Goal: Communication & Community: Answer question/provide support

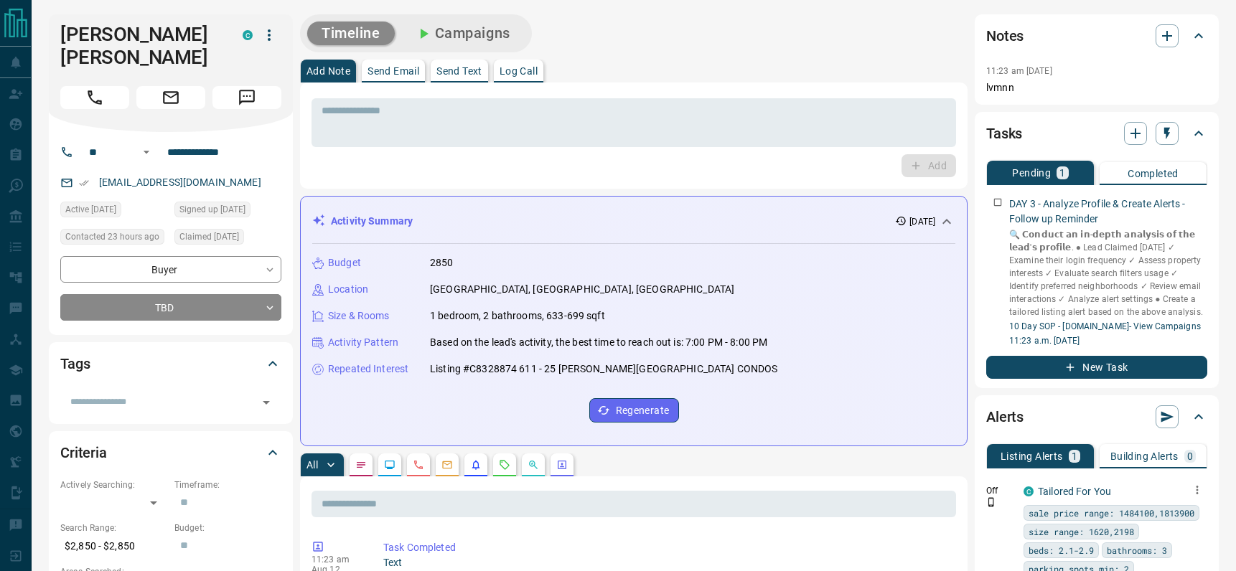
click at [1194, 484] on button "button" at bounding box center [1197, 490] width 20 height 20
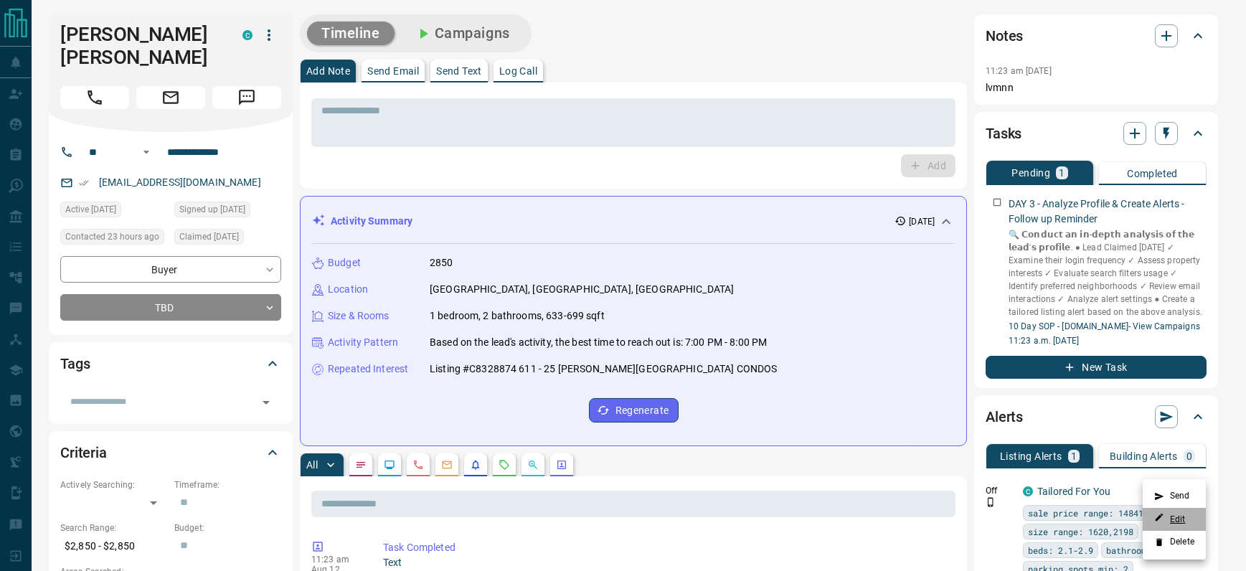
click at [1178, 514] on link "Edit" at bounding box center [1170, 519] width 32 height 14
click at [989, 200] on div at bounding box center [623, 285] width 1246 height 571
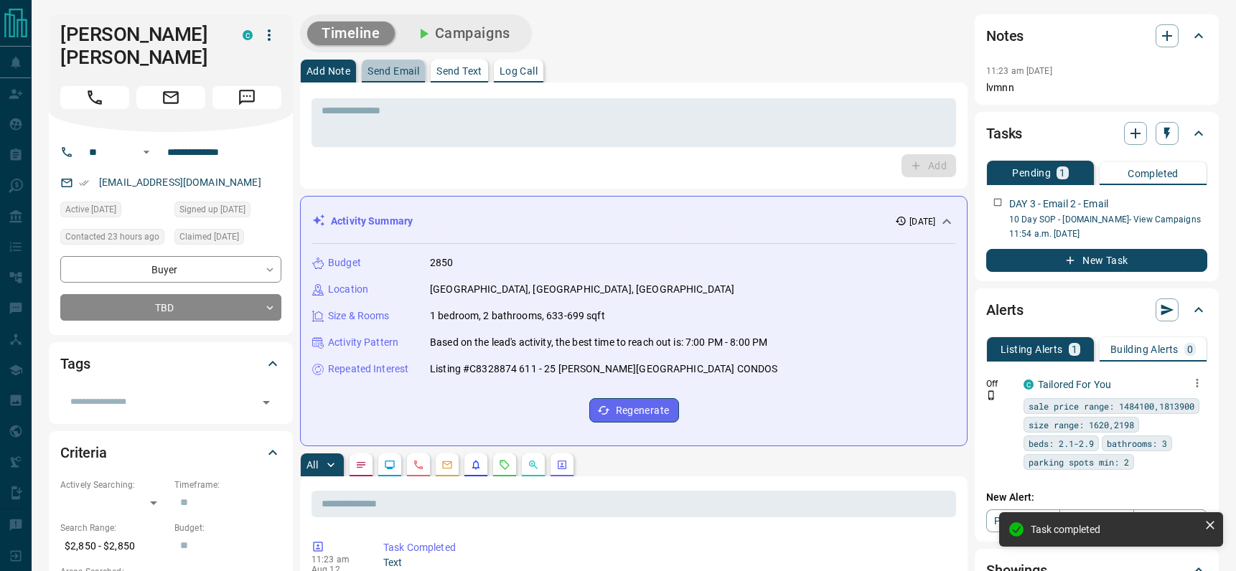
click at [395, 70] on p "Send Email" at bounding box center [393, 71] width 52 height 10
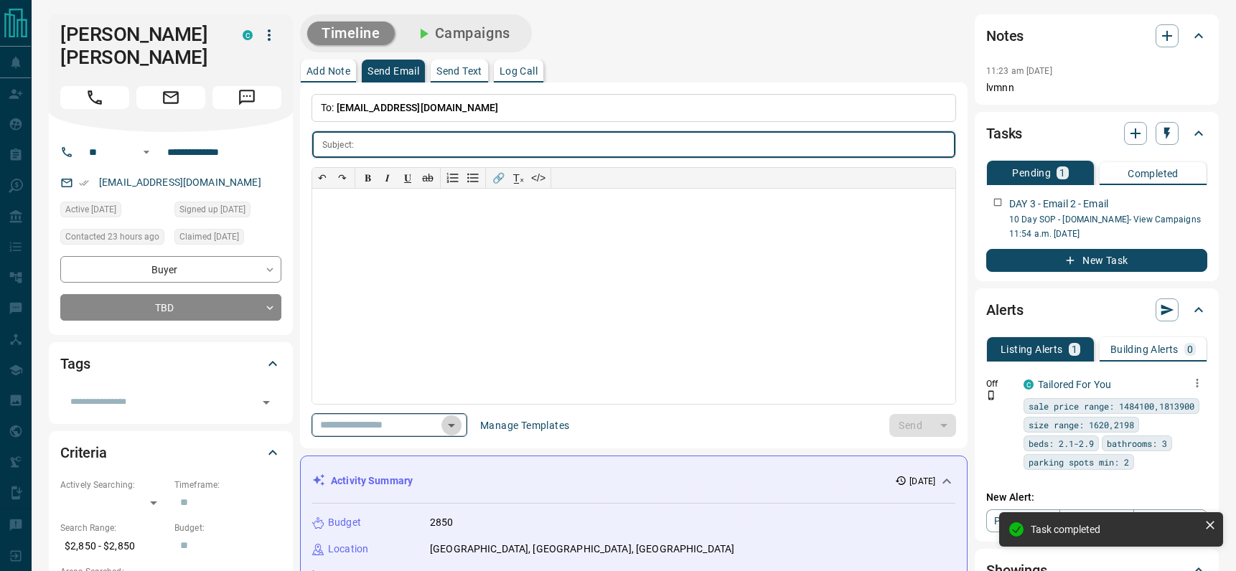
click at [456, 423] on icon "Open" at bounding box center [451, 425] width 17 height 17
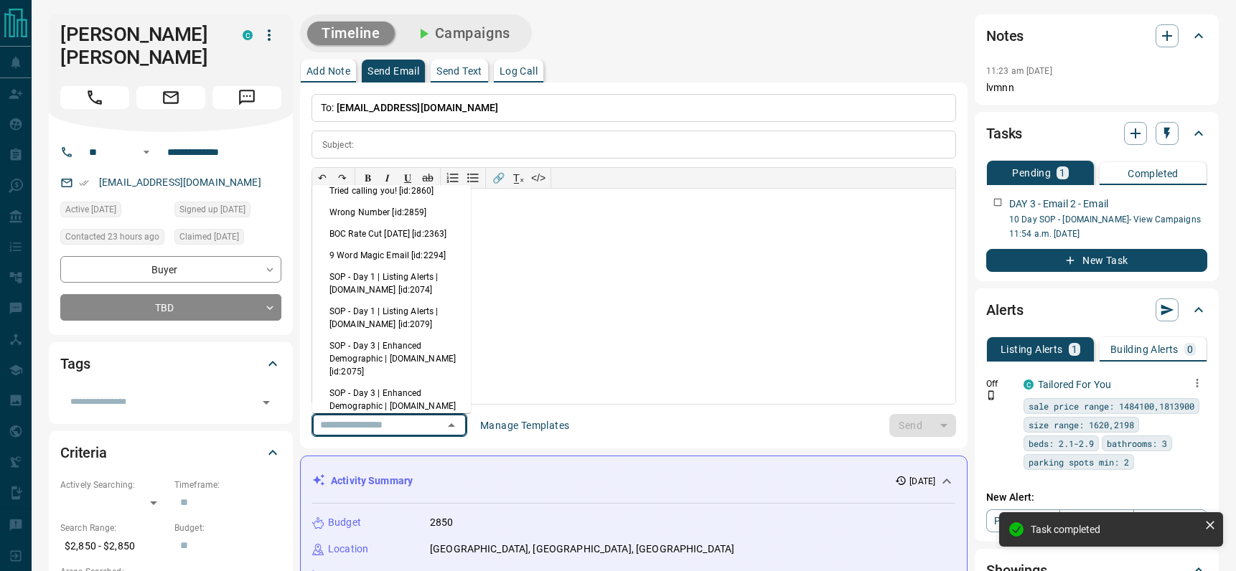
scroll to position [23, 0]
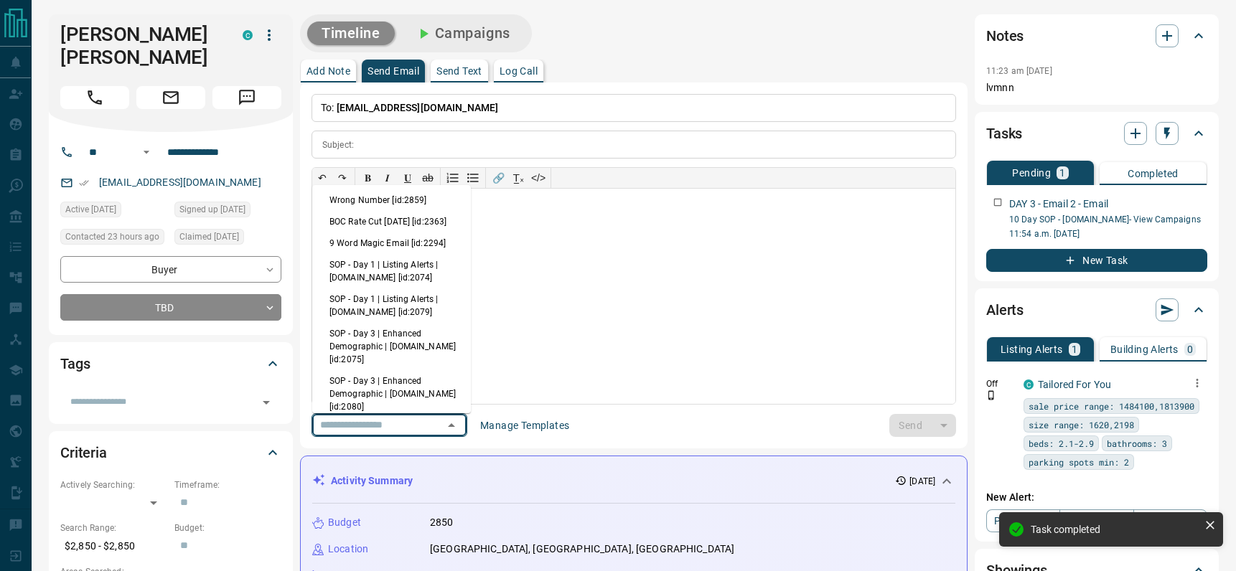
click at [388, 357] on li "SOP - Day 3 | Enhanced Demographic | [DOMAIN_NAME] [id:2075]" at bounding box center [391, 346] width 159 height 47
type input "**********"
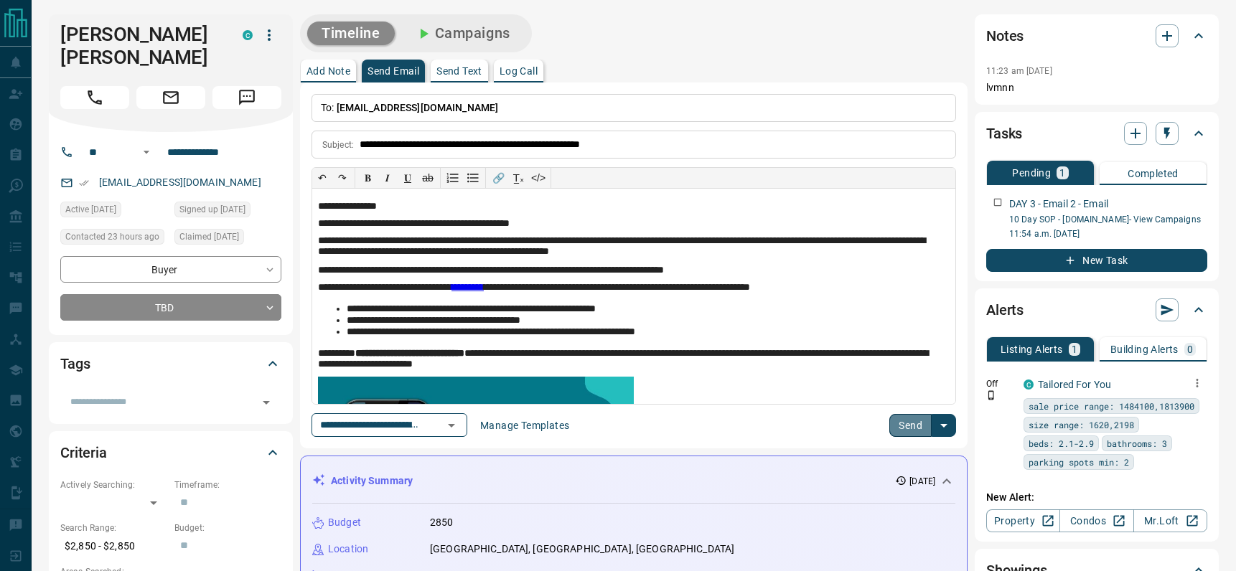
click at [903, 428] on button "Send" at bounding box center [910, 425] width 42 height 23
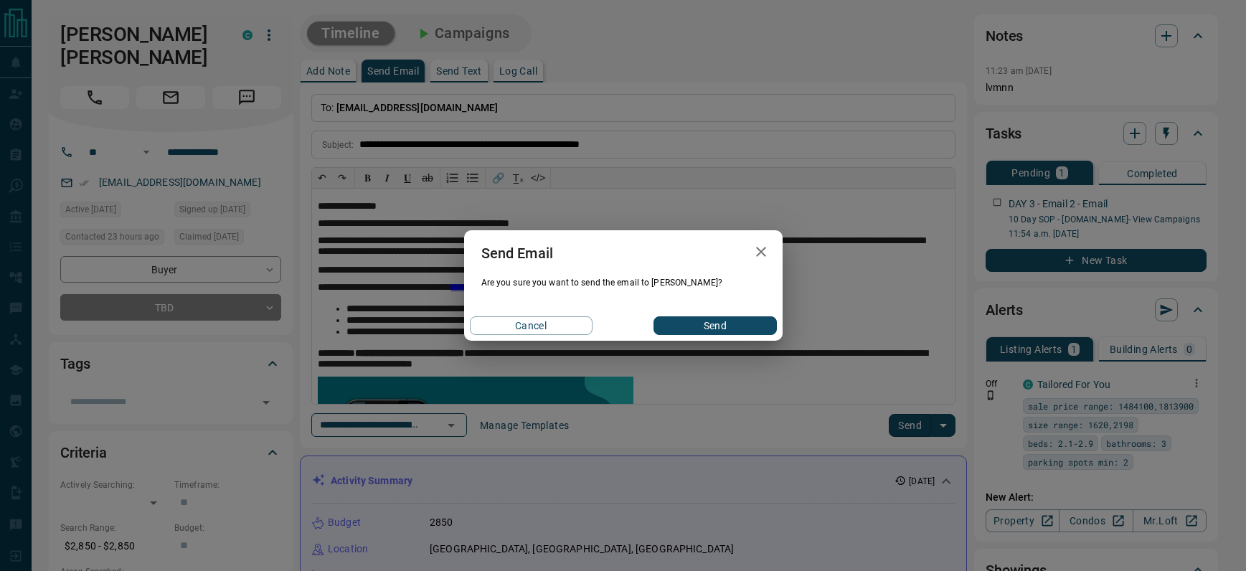
click at [705, 326] on button "Send" at bounding box center [715, 325] width 123 height 19
